Goal: Find specific page/section

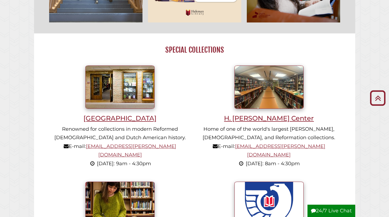
scroll to position [384, 0]
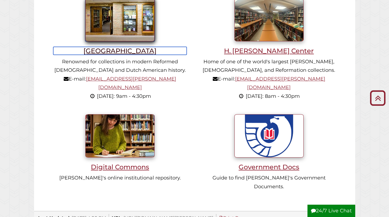
click at [119, 53] on h3 "[GEOGRAPHIC_DATA]" at bounding box center [119, 51] width 133 height 8
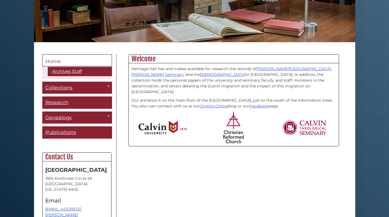
scroll to position [110, 0]
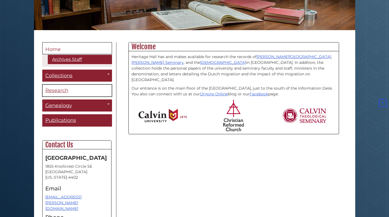
click at [58, 92] on span "Research" at bounding box center [56, 91] width 23 height 6
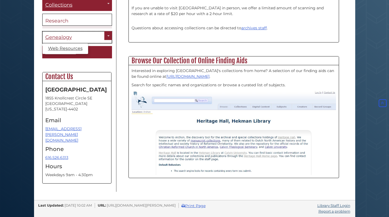
scroll to position [135, 0]
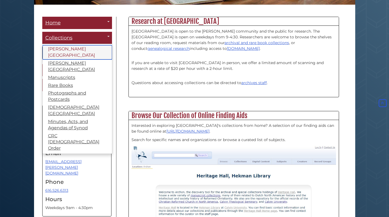
click at [76, 52] on link "Calvin University" at bounding box center [77, 52] width 69 height 14
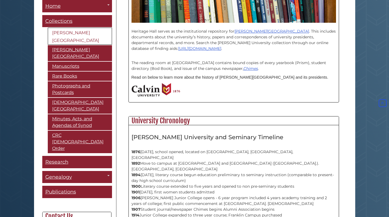
scroll to position [110, 0]
